Goal: Task Accomplishment & Management: Use online tool/utility

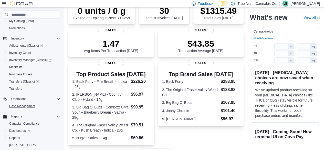
scroll to position [51, 0]
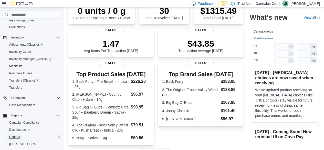
click at [17, 137] on span "Reports" at bounding box center [14, 137] width 11 height 4
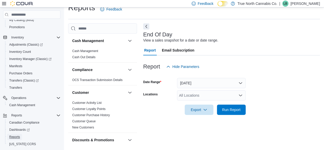
scroll to position [9, 0]
click at [195, 95] on div "All Locations" at bounding box center [211, 95] width 69 height 10
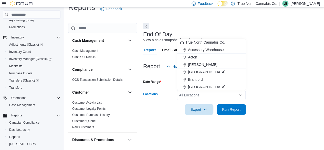
click at [195, 79] on span "Brantford" at bounding box center [195, 79] width 15 height 5
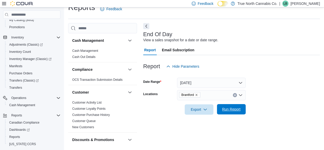
click at [228, 110] on span "Run Report" at bounding box center [231, 108] width 18 height 5
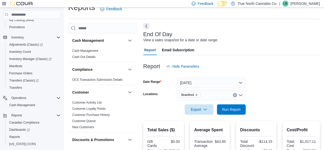
click at [4, 4] on icon at bounding box center [4, 3] width 4 height 3
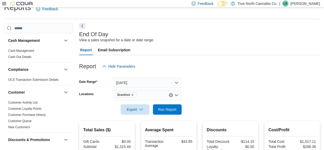
click at [81, 28] on button "Next" at bounding box center [82, 26] width 6 height 6
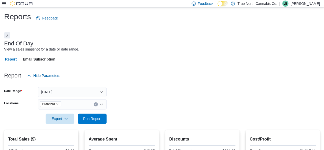
click at [223, 43] on div "End Of Day View a sales snapshot for a date or date range." at bounding box center [160, 46] width 313 height 12
click at [93, 119] on span "Run Report" at bounding box center [92, 118] width 18 height 5
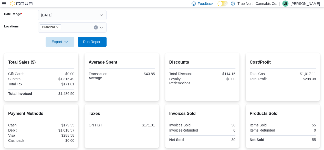
scroll to position [102, 0]
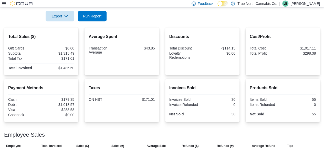
click at [155, 20] on form "Date Range [DATE] Locations [GEOGRAPHIC_DATA] Export Run Report" at bounding box center [162, -1] width 316 height 43
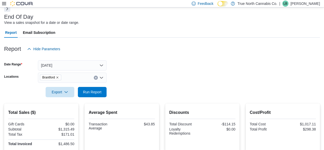
scroll to position [0, 0]
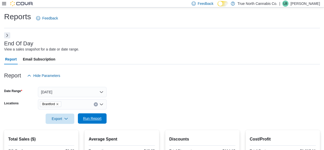
click at [99, 119] on span "Run Report" at bounding box center [92, 118] width 18 height 5
click at [98, 121] on span "Run Report" at bounding box center [92, 118] width 18 height 5
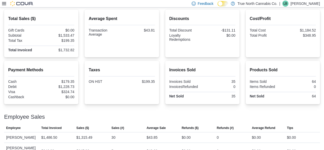
scroll to position [127, 0]
